Goal: Information Seeking & Learning: Learn about a topic

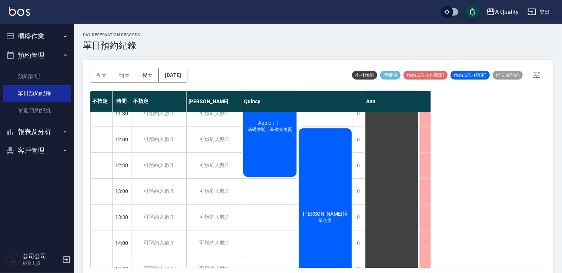
scroll to position [74, 0]
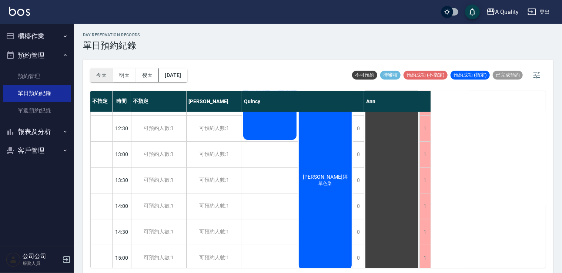
click at [95, 76] on button "今天" at bounding box center [101, 75] width 23 height 14
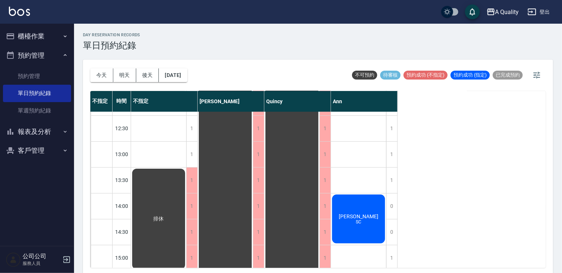
click at [43, 46] on button "預約管理" at bounding box center [37, 55] width 68 height 19
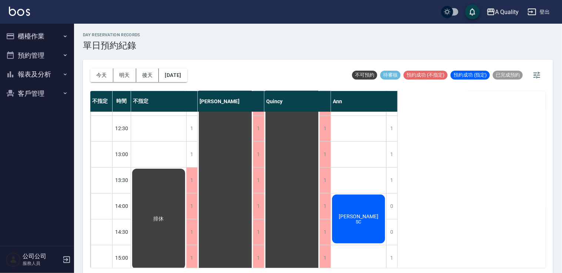
click at [35, 55] on button "預約管理" at bounding box center [37, 55] width 68 height 19
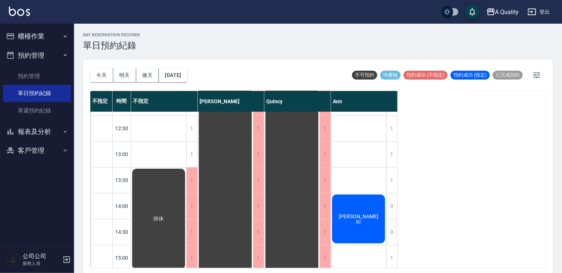
click at [35, 63] on button "預約管理" at bounding box center [37, 55] width 68 height 19
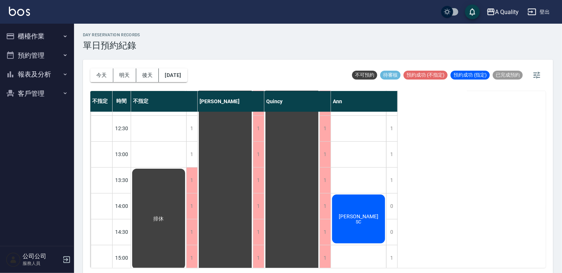
click at [35, 73] on button "報表及分析" at bounding box center [37, 74] width 68 height 19
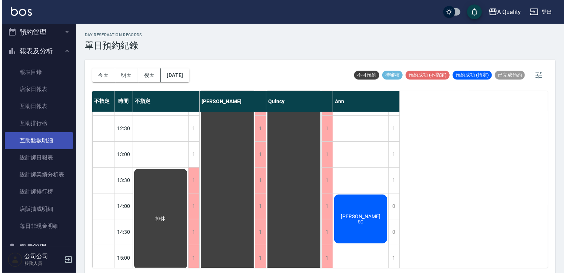
scroll to position [43, 0]
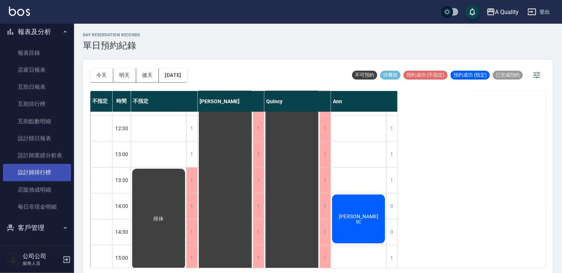
click at [49, 175] on link "設計師排行榜" at bounding box center [37, 172] width 68 height 17
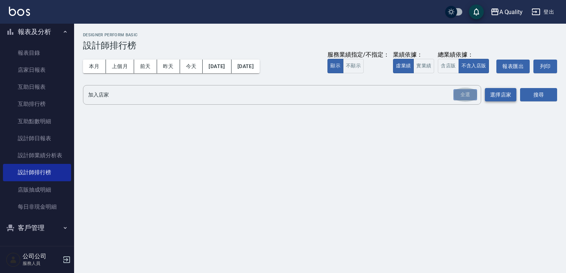
drag, startPoint x: 458, startPoint y: 91, endPoint x: 509, endPoint y: 92, distance: 51.1
click at [459, 91] on div "全選" at bounding box center [465, 94] width 24 height 11
click at [537, 96] on button "搜尋" at bounding box center [538, 95] width 37 height 14
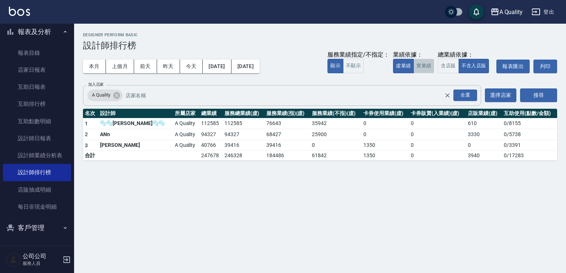
drag, startPoint x: 432, startPoint y: 66, endPoint x: 378, endPoint y: 87, distance: 58.3
click at [432, 66] on button "實業績" at bounding box center [423, 66] width 21 height 14
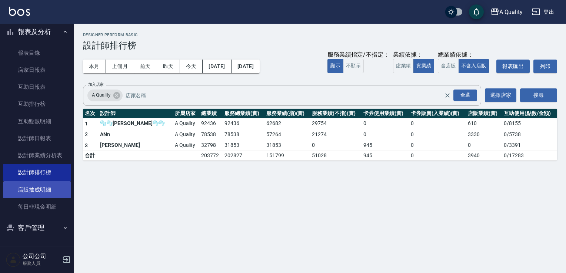
click at [41, 184] on link "店販抽成明細" at bounding box center [37, 189] width 68 height 17
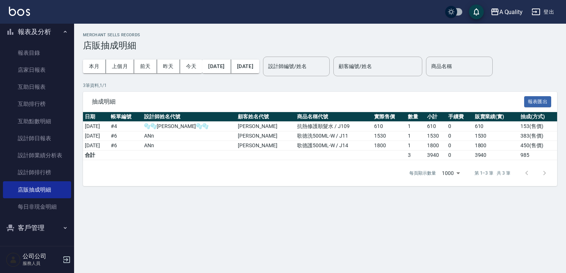
click at [315, 67] on input "設計師編號/姓名" at bounding box center [296, 66] width 60 height 13
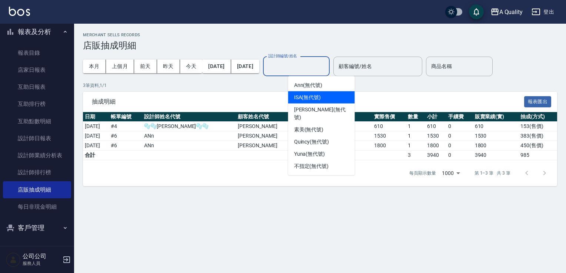
click at [307, 98] on span "ISA (無代號)" at bounding box center [307, 98] width 27 height 8
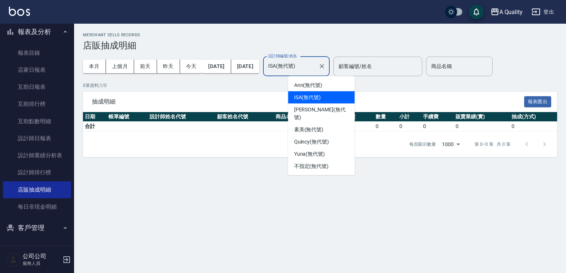
click at [314, 66] on input "ISA(無代號)" at bounding box center [290, 66] width 49 height 13
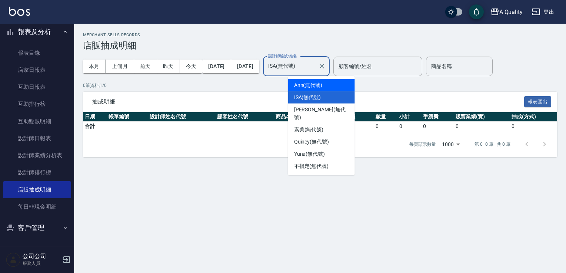
click at [307, 87] on span "Ann (無代號)" at bounding box center [308, 85] width 29 height 8
type input "Ann(無代號)"
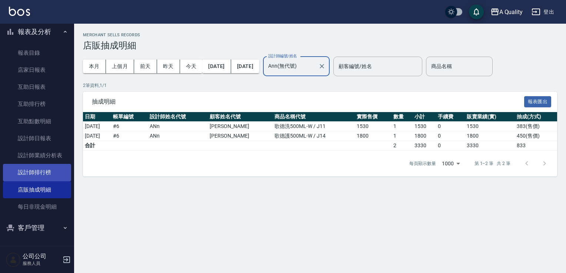
click at [43, 173] on link "設計師排行榜" at bounding box center [37, 172] width 68 height 17
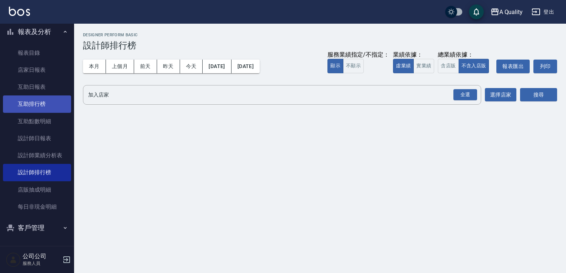
click at [43, 101] on link "互助排行榜" at bounding box center [37, 104] width 68 height 17
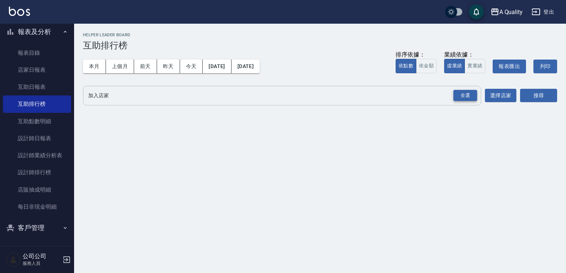
click at [467, 96] on div "全選" at bounding box center [465, 95] width 24 height 11
click at [556, 98] on button "搜尋" at bounding box center [538, 96] width 37 height 14
